Goal: Task Accomplishment & Management: Use online tool/utility

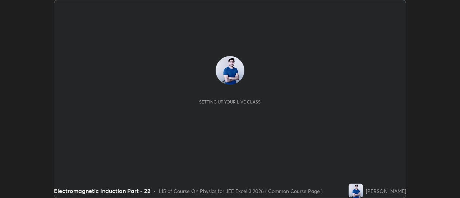
scroll to position [198, 460]
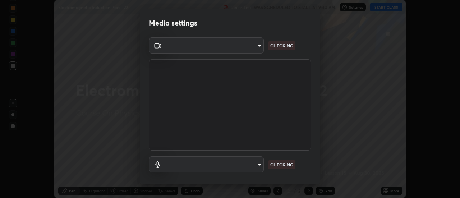
type input "e2aa400b7bb40988937289f1826270d99bb774d75893401bafd8ee5ef144e594"
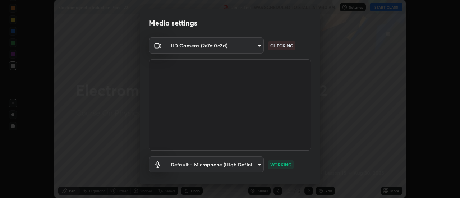
click at [257, 164] on body "Erase all Electromagnetic Induction Part - 22 Recording WAS SCHEDULED TO START …" at bounding box center [230, 99] width 460 height 198
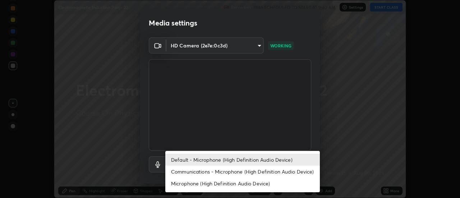
click at [240, 171] on li "Communications - Microphone (High Definition Audio Device)" at bounding box center [242, 172] width 155 height 12
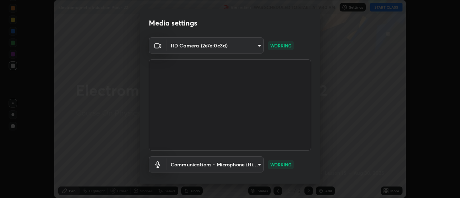
click at [258, 163] on body "Erase all Electromagnetic Induction Part - 22 Recording WAS SCHEDULED TO START …" at bounding box center [230, 99] width 460 height 198
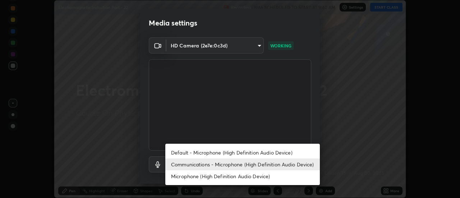
click at [244, 153] on li "Default - Microphone (High Definition Audio Device)" at bounding box center [242, 153] width 155 height 12
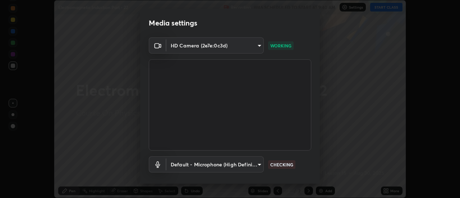
type input "default"
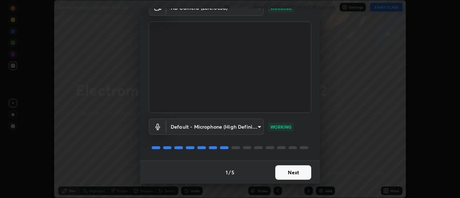
click at [285, 171] on button "Next" at bounding box center [293, 172] width 36 height 14
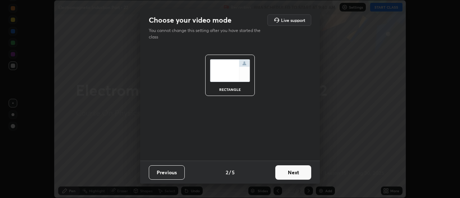
click at [287, 172] on button "Next" at bounding box center [293, 172] width 36 height 14
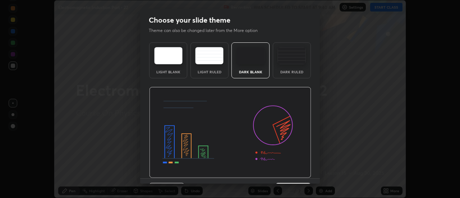
scroll to position [18, 0]
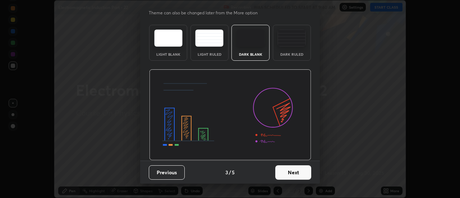
click at [287, 176] on button "Next" at bounding box center [293, 172] width 36 height 14
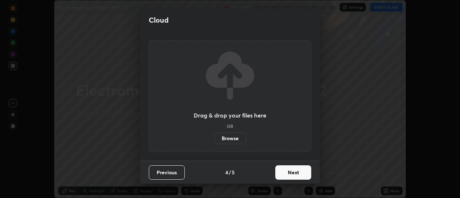
click at [288, 172] on button "Next" at bounding box center [293, 172] width 36 height 14
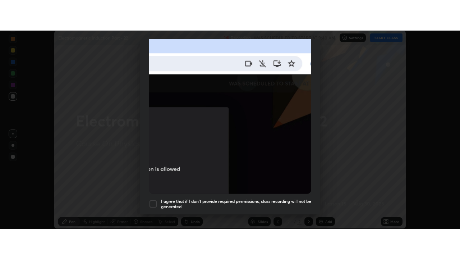
scroll to position [184, 0]
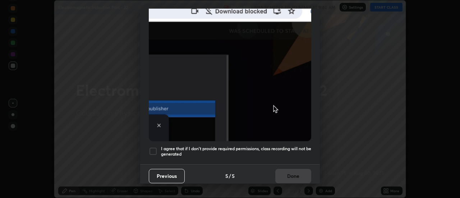
click at [154, 149] on div at bounding box center [153, 151] width 9 height 9
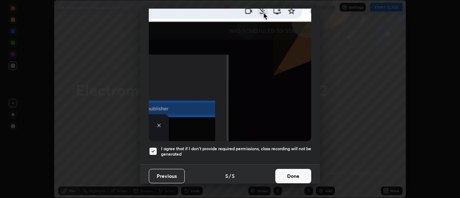
click at [286, 172] on button "Done" at bounding box center [293, 176] width 36 height 14
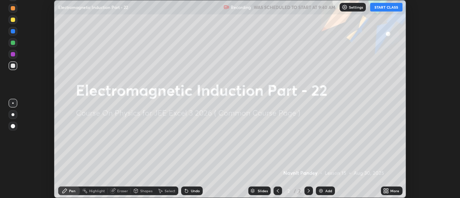
click at [387, 193] on icon at bounding box center [388, 192] width 2 height 2
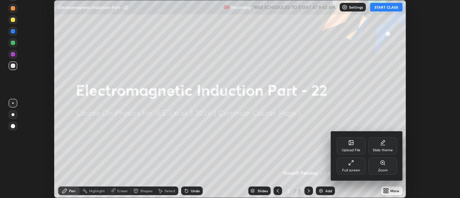
click at [354, 166] on div "Full screen" at bounding box center [351, 165] width 29 height 17
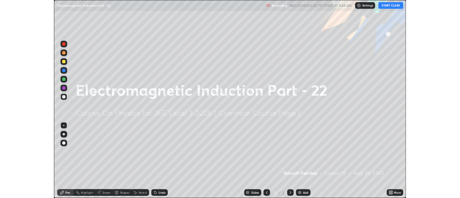
scroll to position [259, 460]
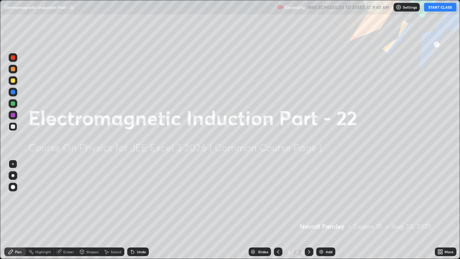
click at [437, 9] on button "START CLASS" at bounding box center [440, 7] width 32 height 9
click at [322, 198] on img at bounding box center [321, 252] width 6 height 6
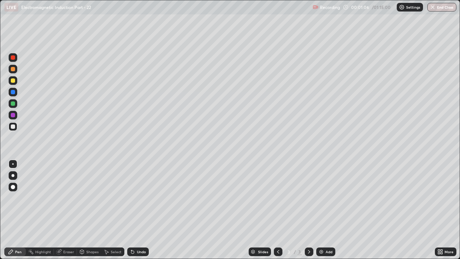
click at [12, 115] on div at bounding box center [13, 115] width 4 height 4
click at [14, 91] on div at bounding box center [13, 92] width 4 height 4
click at [134, 198] on div "Undo" at bounding box center [138, 251] width 22 height 9
click at [13, 92] on div at bounding box center [13, 92] width 4 height 4
click at [13, 81] on div at bounding box center [13, 80] width 4 height 4
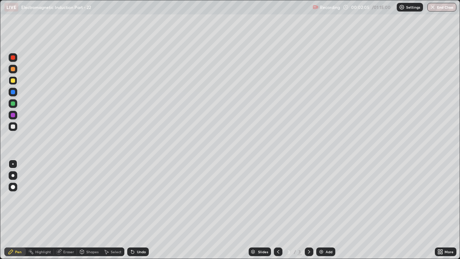
click at [132, 198] on icon at bounding box center [132, 251] width 3 height 3
click at [131, 198] on div "Undo" at bounding box center [138, 251] width 22 height 9
click at [12, 106] on div at bounding box center [13, 103] width 9 height 9
click at [137, 198] on div "Undo" at bounding box center [141, 252] width 9 height 4
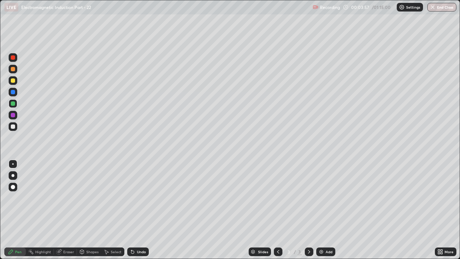
click at [144, 198] on div "Undo" at bounding box center [138, 251] width 22 height 9
click at [139, 198] on div "Undo" at bounding box center [141, 252] width 9 height 4
click at [68, 198] on div "Eraser" at bounding box center [68, 252] width 11 height 4
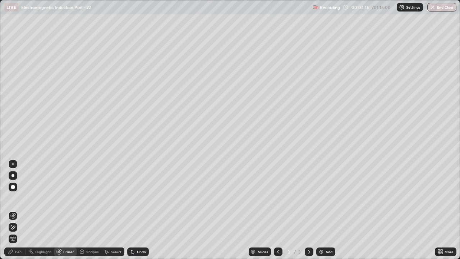
click at [18, 198] on div "Pen" at bounding box center [18, 252] width 6 height 4
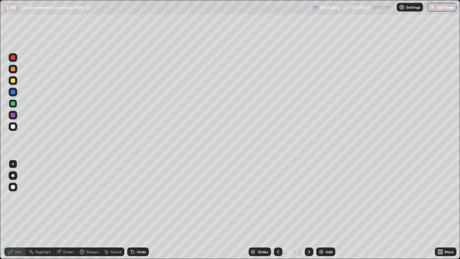
click at [13, 117] on div at bounding box center [13, 115] width 4 height 4
click at [13, 101] on div at bounding box center [13, 103] width 4 height 4
click at [320, 198] on img at bounding box center [321, 252] width 6 height 6
click at [13, 127] on div at bounding box center [13, 126] width 4 height 4
click at [13, 103] on div at bounding box center [13, 103] width 4 height 4
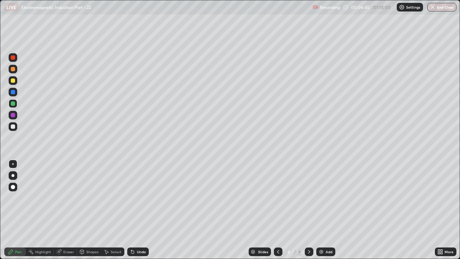
click at [12, 91] on div at bounding box center [13, 92] width 4 height 4
click at [138, 198] on div "Undo" at bounding box center [141, 252] width 9 height 4
click at [13, 80] on div at bounding box center [13, 80] width 4 height 4
click at [13, 102] on div at bounding box center [13, 103] width 4 height 4
click at [13, 92] on div at bounding box center [13, 92] width 4 height 4
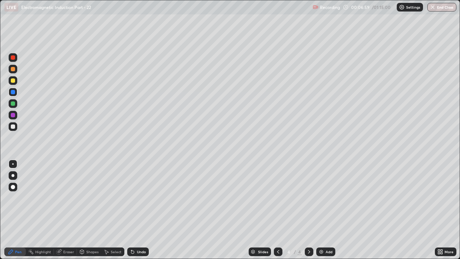
click at [14, 105] on div at bounding box center [13, 103] width 4 height 4
click at [137, 198] on div "Undo" at bounding box center [141, 252] width 9 height 4
click at [15, 93] on div at bounding box center [13, 92] width 9 height 9
click at [13, 79] on div at bounding box center [13, 80] width 4 height 4
click at [12, 103] on div at bounding box center [13, 103] width 4 height 4
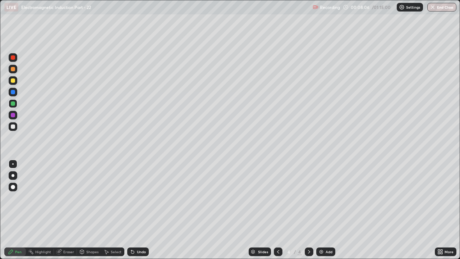
click at [132, 198] on icon at bounding box center [132, 251] width 3 height 3
click at [65, 198] on div "Eraser" at bounding box center [68, 252] width 11 height 4
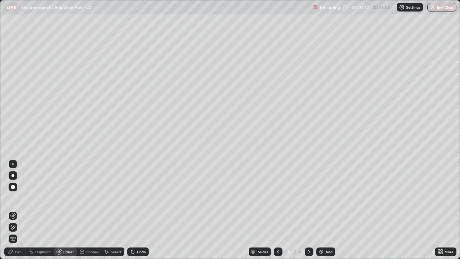
click at [18, 198] on div "Pen" at bounding box center [18, 252] width 6 height 4
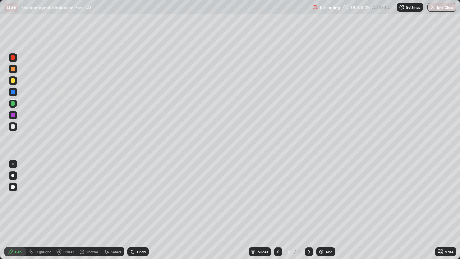
click at [277, 198] on icon at bounding box center [278, 252] width 2 height 4
click at [308, 198] on icon at bounding box center [309, 252] width 6 height 6
click at [13, 115] on div at bounding box center [13, 115] width 4 height 4
click at [13, 103] on div at bounding box center [13, 103] width 4 height 4
click at [137, 198] on div "Undo" at bounding box center [141, 252] width 9 height 4
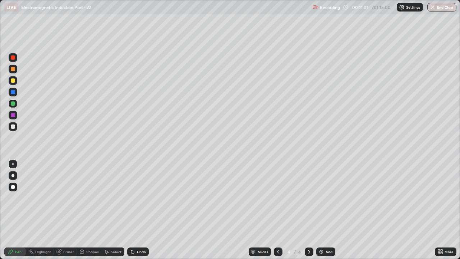
click at [137, 198] on div "Undo" at bounding box center [141, 252] width 9 height 4
click at [134, 198] on icon at bounding box center [133, 252] width 6 height 6
click at [133, 198] on icon at bounding box center [133, 252] width 6 height 6
click at [134, 198] on icon at bounding box center [133, 252] width 6 height 6
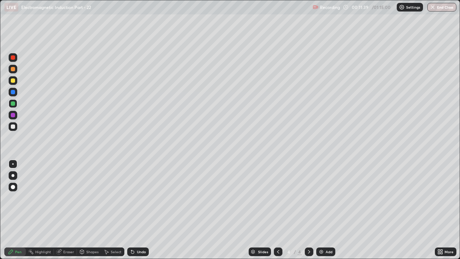
click at [327, 198] on div "Add" at bounding box center [329, 252] width 7 height 4
click at [132, 198] on icon at bounding box center [132, 251] width 3 height 3
click at [14, 92] on div at bounding box center [13, 92] width 4 height 4
click at [277, 198] on icon at bounding box center [278, 252] width 6 height 6
click at [309, 198] on icon at bounding box center [309, 252] width 2 height 4
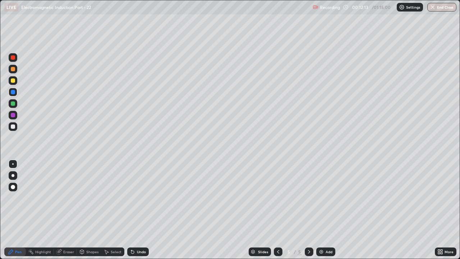
click at [309, 198] on icon at bounding box center [309, 252] width 6 height 6
click at [13, 103] on div at bounding box center [13, 103] width 4 height 4
click at [277, 198] on icon at bounding box center [278, 252] width 6 height 6
click at [305, 198] on div at bounding box center [309, 251] width 9 height 9
click at [13, 91] on div at bounding box center [13, 92] width 4 height 4
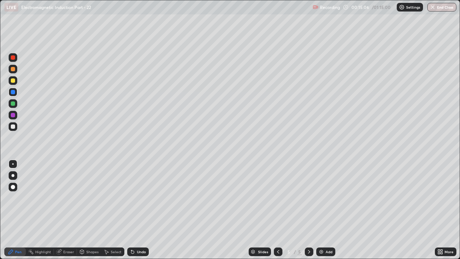
click at [13, 105] on div at bounding box center [13, 103] width 4 height 4
click at [11, 113] on div at bounding box center [13, 115] width 4 height 4
click at [12, 92] on div at bounding box center [13, 92] width 4 height 4
click at [368, 198] on div "Slides 5 / 5 Add" at bounding box center [292, 251] width 286 height 14
click at [322, 198] on img at bounding box center [321, 252] width 6 height 6
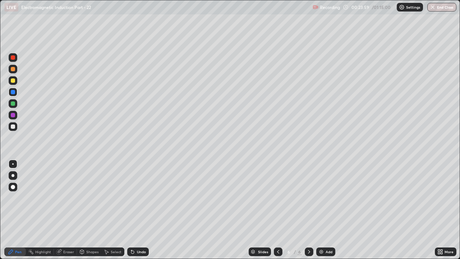
click at [13, 103] on div at bounding box center [13, 103] width 4 height 4
click at [60, 198] on icon at bounding box center [59, 251] width 4 height 4
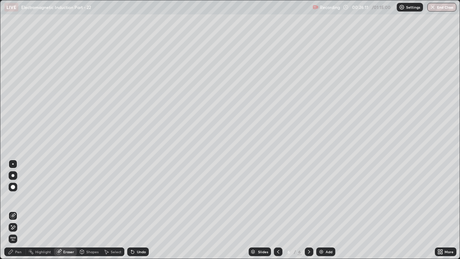
click at [17, 198] on div "Pen" at bounding box center [18, 252] width 6 height 4
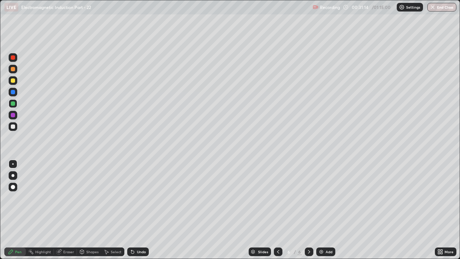
click at [321, 198] on img at bounding box center [321, 252] width 6 height 6
click at [14, 128] on div at bounding box center [13, 126] width 4 height 4
click at [12, 103] on div at bounding box center [13, 103] width 4 height 4
click at [12, 115] on div at bounding box center [13, 115] width 4 height 4
click at [132, 198] on icon at bounding box center [132, 251] width 3 height 3
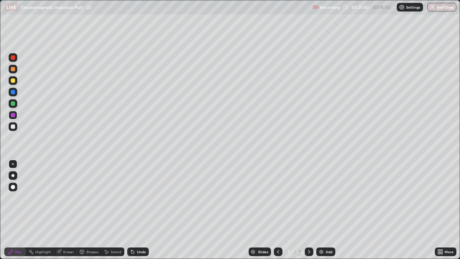
click at [132, 198] on icon at bounding box center [132, 251] width 3 height 3
click at [12, 126] on div at bounding box center [13, 126] width 4 height 4
click at [12, 105] on div at bounding box center [13, 103] width 4 height 4
click at [135, 198] on div "Undo" at bounding box center [138, 251] width 22 height 9
click at [134, 198] on div "Undo" at bounding box center [138, 251] width 22 height 9
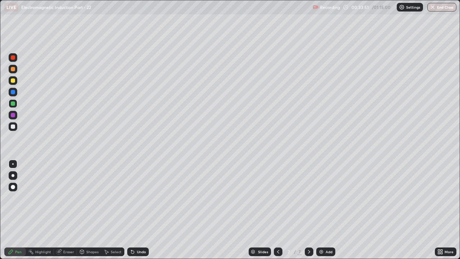
click at [134, 198] on div "Undo" at bounding box center [138, 251] width 22 height 9
click at [135, 198] on div "Undo" at bounding box center [138, 251] width 22 height 9
click at [137, 198] on div "Undo" at bounding box center [141, 252] width 9 height 4
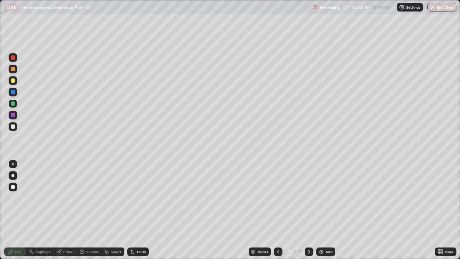
click at [66, 198] on div "Eraser" at bounding box center [68, 252] width 11 height 4
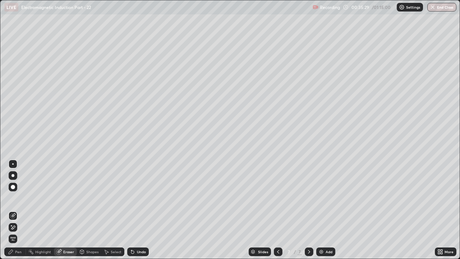
click at [19, 198] on div "Pen" at bounding box center [18, 252] width 6 height 4
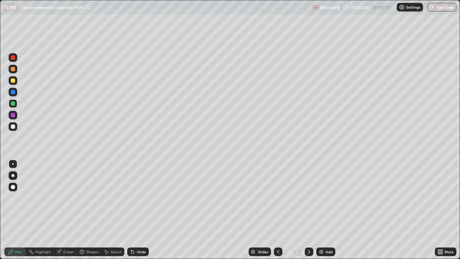
click at [63, 198] on div "Eraser" at bounding box center [65, 251] width 23 height 9
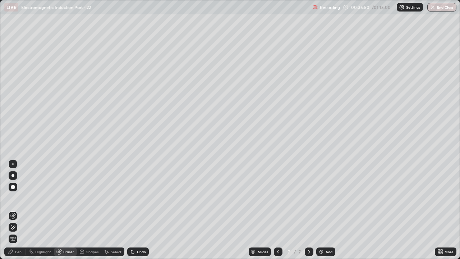
click at [19, 198] on div "Pen" at bounding box center [18, 252] width 6 height 4
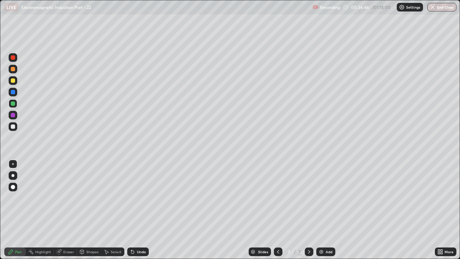
click at [61, 198] on div "Eraser" at bounding box center [65, 251] width 23 height 9
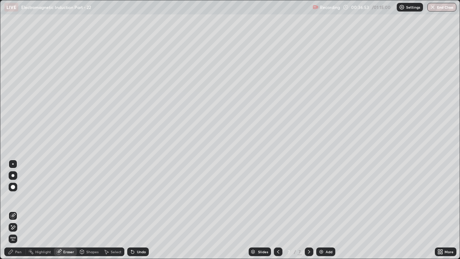
click at [21, 198] on div "Pen" at bounding box center [18, 252] width 6 height 4
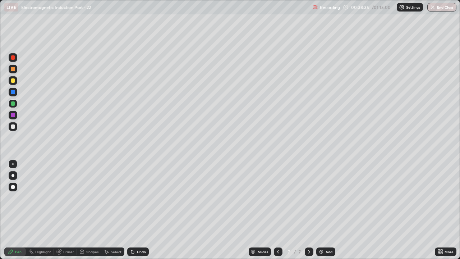
click at [326, 198] on div "Add" at bounding box center [329, 252] width 7 height 4
click at [13, 130] on div at bounding box center [13, 126] width 9 height 9
click at [137, 198] on div "Undo" at bounding box center [141, 252] width 9 height 4
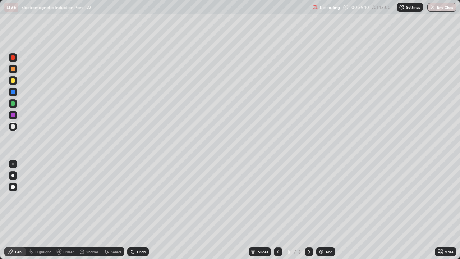
click at [137, 198] on div "Undo" at bounding box center [141, 252] width 9 height 4
click at [138, 198] on div "Undo" at bounding box center [141, 252] width 9 height 4
click at [139, 198] on div "Undo" at bounding box center [138, 251] width 22 height 9
click at [137, 198] on div "Undo" at bounding box center [141, 252] width 9 height 4
click at [13, 92] on div at bounding box center [13, 92] width 4 height 4
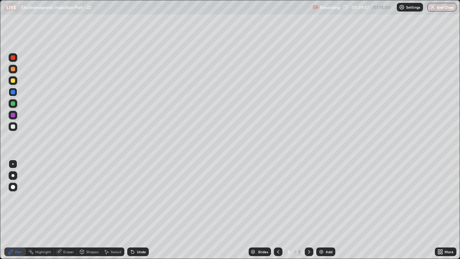
click at [13, 82] on div at bounding box center [13, 80] width 4 height 4
click at [13, 92] on div at bounding box center [13, 92] width 4 height 4
click at [14, 67] on div at bounding box center [13, 69] width 4 height 4
click at [12, 91] on div at bounding box center [13, 92] width 4 height 4
click at [14, 81] on div at bounding box center [13, 80] width 4 height 4
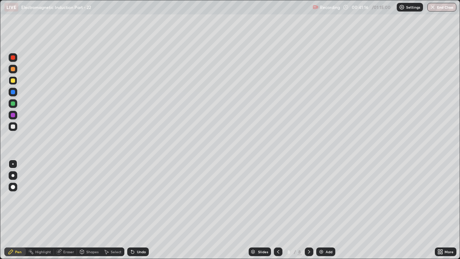
click at [14, 92] on div at bounding box center [13, 92] width 4 height 4
click at [322, 198] on img at bounding box center [321, 252] width 6 height 6
click at [12, 126] on div at bounding box center [13, 126] width 4 height 4
click at [14, 92] on div at bounding box center [13, 92] width 4 height 4
click at [15, 102] on div at bounding box center [13, 103] width 9 height 9
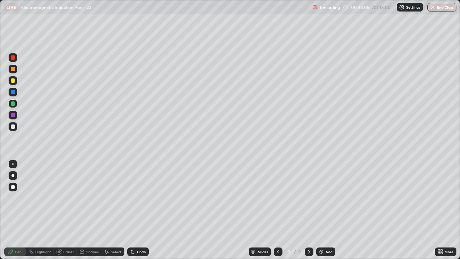
click at [14, 115] on div at bounding box center [13, 115] width 4 height 4
click at [13, 128] on div at bounding box center [13, 126] width 4 height 4
click at [13, 114] on div at bounding box center [13, 115] width 4 height 4
click at [14, 103] on div at bounding box center [13, 103] width 4 height 4
click at [61, 198] on icon at bounding box center [59, 252] width 6 height 6
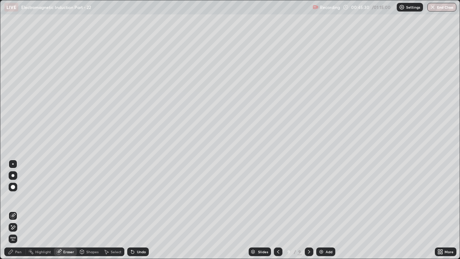
click at [12, 198] on icon at bounding box center [13, 227] width 4 height 4
click at [15, 198] on div "Pen" at bounding box center [15, 251] width 22 height 9
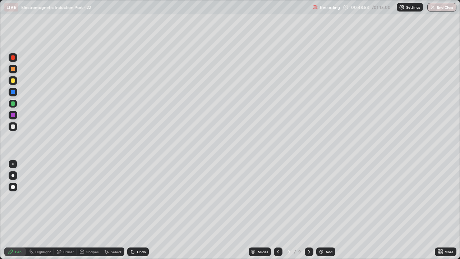
click at [134, 198] on icon at bounding box center [133, 252] width 6 height 6
click at [13, 91] on div at bounding box center [13, 92] width 4 height 4
click at [133, 198] on icon at bounding box center [132, 251] width 3 height 3
click at [142, 198] on div "Undo" at bounding box center [141, 252] width 9 height 4
click at [135, 198] on div "Undo" at bounding box center [138, 251] width 22 height 9
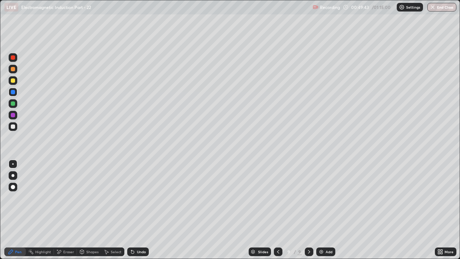
click at [138, 198] on div "Undo" at bounding box center [138, 251] width 22 height 9
click at [12, 79] on div at bounding box center [13, 80] width 4 height 4
click at [13, 91] on div at bounding box center [13, 92] width 4 height 4
click at [11, 80] on div at bounding box center [13, 80] width 4 height 4
click at [15, 103] on div at bounding box center [13, 103] width 9 height 9
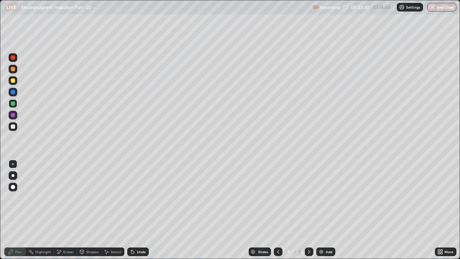
click at [322, 198] on img at bounding box center [321, 252] width 6 height 6
click at [134, 198] on icon at bounding box center [133, 252] width 6 height 6
click at [132, 198] on icon at bounding box center [132, 251] width 3 height 3
click at [277, 198] on icon at bounding box center [278, 252] width 6 height 6
click at [308, 198] on icon at bounding box center [309, 252] width 6 height 6
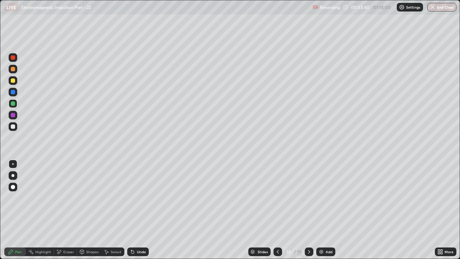
click at [132, 198] on icon at bounding box center [132, 251] width 3 height 3
click at [133, 198] on icon at bounding box center [133, 252] width 6 height 6
click at [133, 198] on icon at bounding box center [132, 251] width 3 height 3
click at [134, 198] on div "Undo" at bounding box center [138, 251] width 22 height 9
click at [277, 198] on icon at bounding box center [278, 252] width 6 height 6
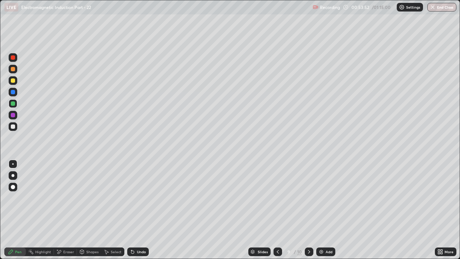
click at [308, 198] on icon at bounding box center [309, 252] width 6 height 6
click at [64, 198] on div "Eraser" at bounding box center [68, 252] width 11 height 4
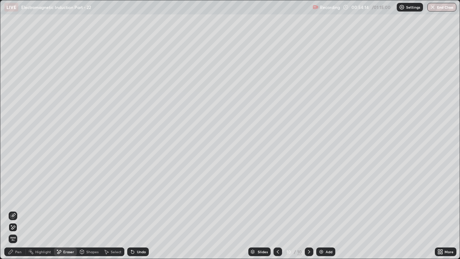
click at [11, 198] on icon at bounding box center [11, 225] width 1 height 1
click at [19, 198] on div "Pen" at bounding box center [18, 252] width 6 height 4
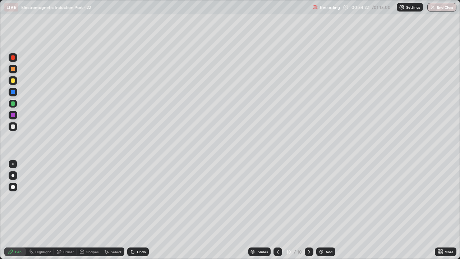
click at [277, 198] on icon at bounding box center [278, 252] width 6 height 6
click at [309, 198] on icon at bounding box center [309, 252] width 2 height 4
click at [277, 198] on icon at bounding box center [278, 252] width 6 height 6
click at [307, 198] on icon at bounding box center [309, 252] width 6 height 6
click at [141, 198] on div "Undo" at bounding box center [138, 251] width 22 height 9
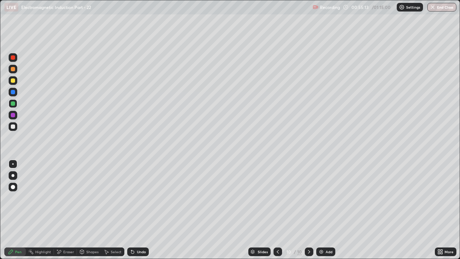
click at [278, 198] on icon at bounding box center [278, 252] width 6 height 6
click at [308, 198] on div at bounding box center [309, 251] width 9 height 9
click at [86, 198] on div "Shapes" at bounding box center [89, 251] width 24 height 9
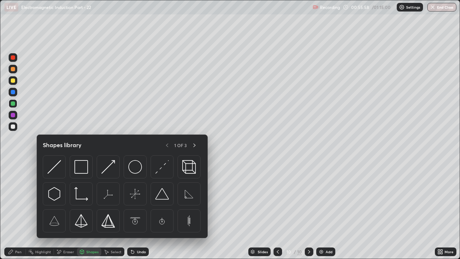
click at [71, 198] on div "Eraser" at bounding box center [65, 251] width 23 height 9
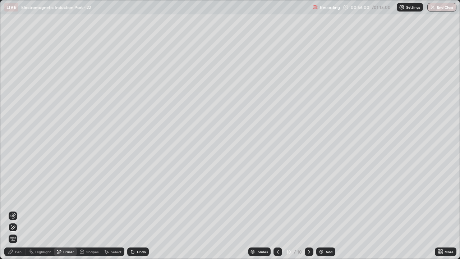
click at [19, 198] on div "Pen" at bounding box center [18, 252] width 6 height 4
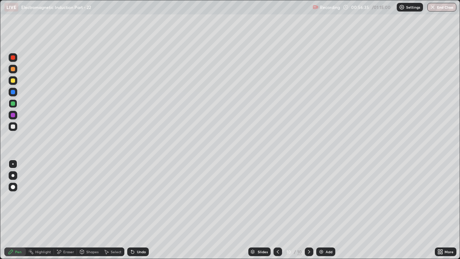
click at [322, 198] on img at bounding box center [321, 252] width 6 height 6
click at [13, 91] on div at bounding box center [13, 92] width 4 height 4
click at [276, 198] on icon at bounding box center [278, 252] width 6 height 6
click at [307, 198] on icon at bounding box center [309, 252] width 6 height 6
click at [12, 102] on div at bounding box center [13, 103] width 4 height 4
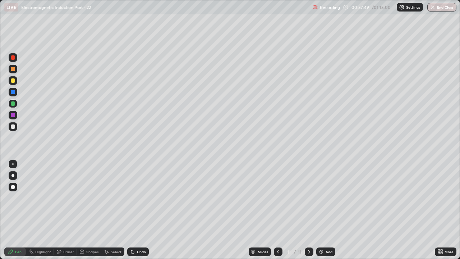
click at [276, 198] on icon at bounding box center [278, 252] width 6 height 6
click at [279, 198] on div at bounding box center [278, 251] width 9 height 9
click at [306, 198] on icon at bounding box center [309, 252] width 6 height 6
click at [308, 198] on icon at bounding box center [309, 252] width 6 height 6
click at [15, 95] on div at bounding box center [13, 92] width 9 height 9
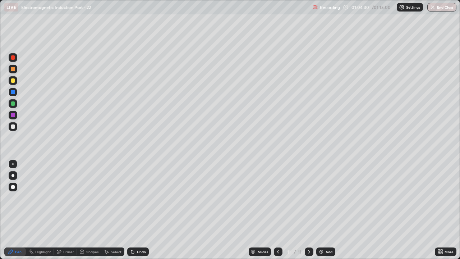
click at [322, 198] on img at bounding box center [321, 252] width 6 height 6
click at [66, 198] on div "Eraser" at bounding box center [68, 252] width 11 height 4
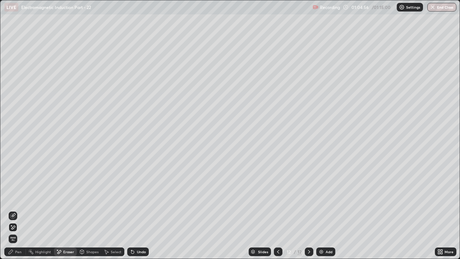
click at [18, 198] on div "Pen" at bounding box center [18, 252] width 6 height 4
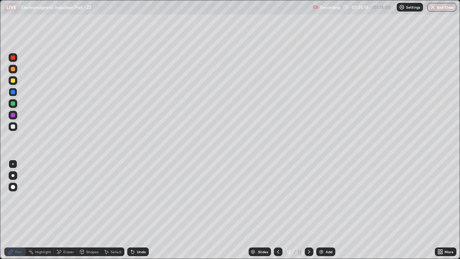
click at [277, 198] on icon at bounding box center [278, 252] width 6 height 6
click at [308, 198] on icon at bounding box center [309, 252] width 6 height 6
click at [13, 118] on div at bounding box center [13, 115] width 9 height 9
click at [14, 106] on div at bounding box center [13, 103] width 9 height 9
click at [132, 198] on icon at bounding box center [132, 251] width 3 height 3
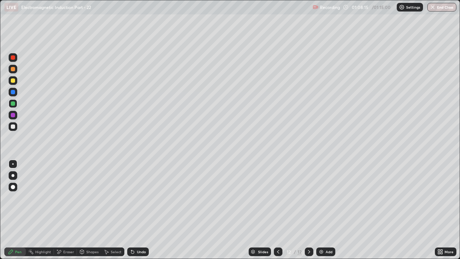
click at [277, 198] on icon at bounding box center [278, 252] width 6 height 6
click at [278, 198] on icon at bounding box center [278, 252] width 2 height 4
click at [131, 198] on icon at bounding box center [132, 251] width 3 height 3
click at [308, 198] on icon at bounding box center [309, 252] width 2 height 4
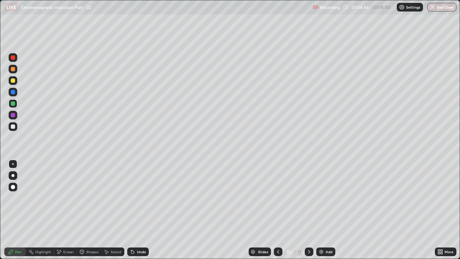
click at [308, 198] on icon at bounding box center [309, 252] width 2 height 4
click at [310, 198] on div at bounding box center [309, 251] width 9 height 9
click at [439, 9] on button "End Class" at bounding box center [441, 7] width 29 height 9
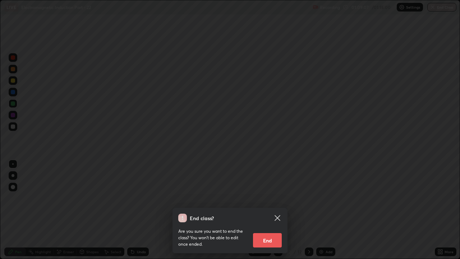
click at [268, 198] on button "End" at bounding box center [267, 240] width 29 height 14
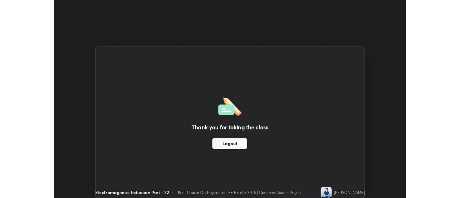
scroll to position [35736, 35474]
